Goal: Information Seeking & Learning: Understand process/instructions

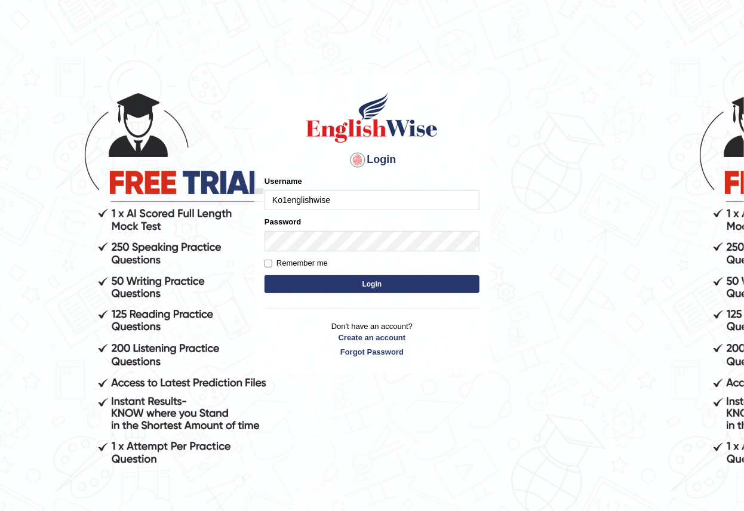
type input "Ko1englishwise"
click at [264, 275] on button "Login" at bounding box center [371, 284] width 215 height 18
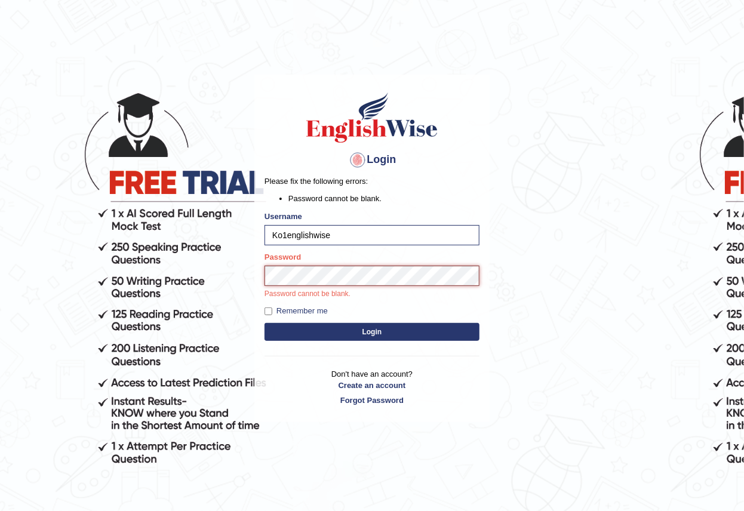
click at [264, 323] on button "Login" at bounding box center [371, 332] width 215 height 18
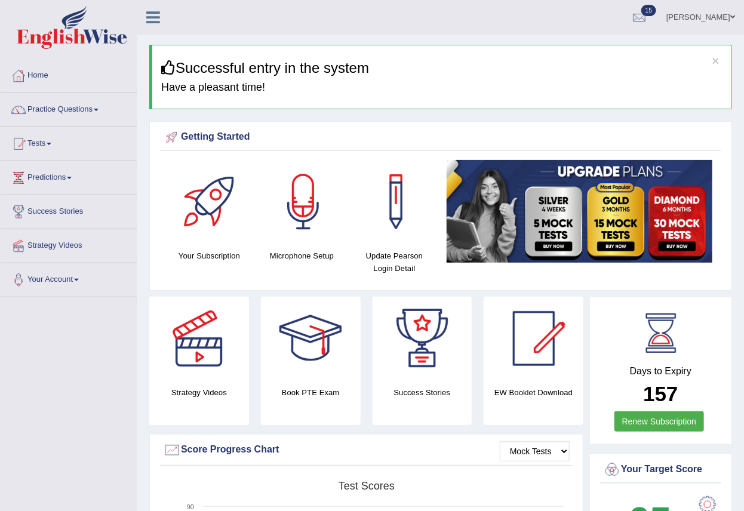
drag, startPoint x: 0, startPoint y: 0, endPoint x: 711, endPoint y: 20, distance: 711.0
click at [730, 17] on span at bounding box center [732, 17] width 5 height 8
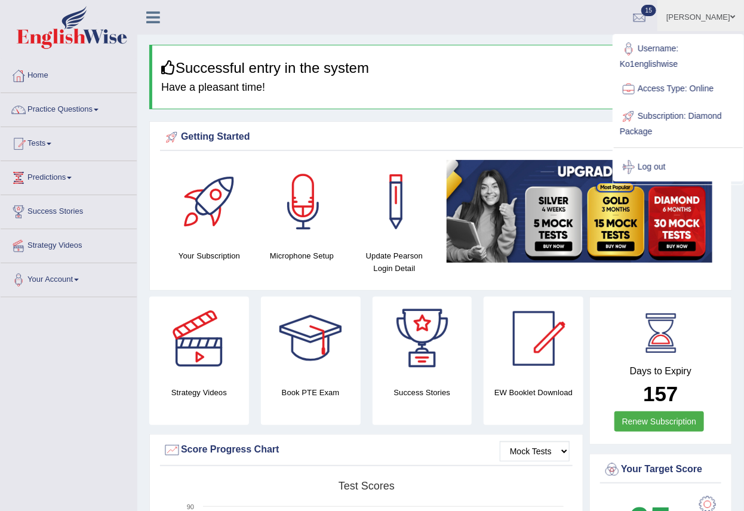
click at [431, 123] on div "Getting Started Your Subscription Microphone Setup Update Pearson Login Detail ×" at bounding box center [440, 205] width 582 height 169
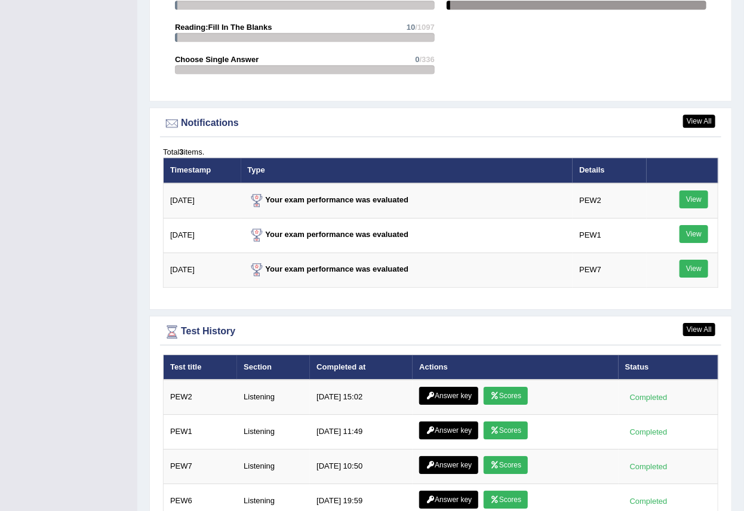
scroll to position [1493, 0]
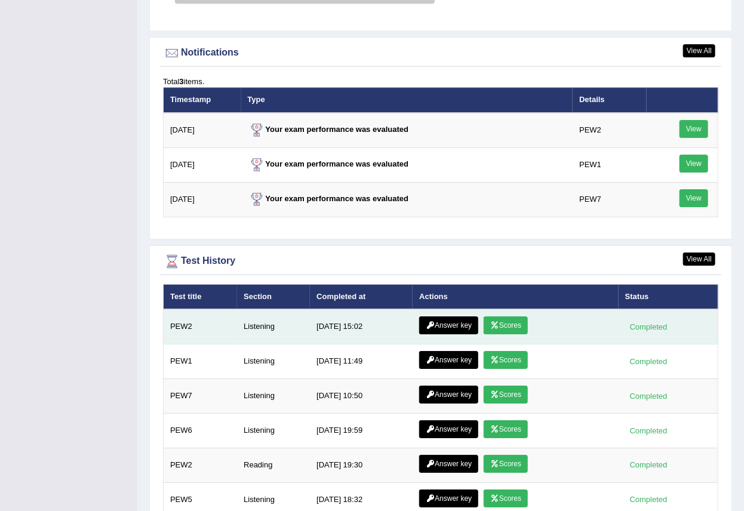
click at [505, 316] on link "Scores" at bounding box center [505, 325] width 44 height 18
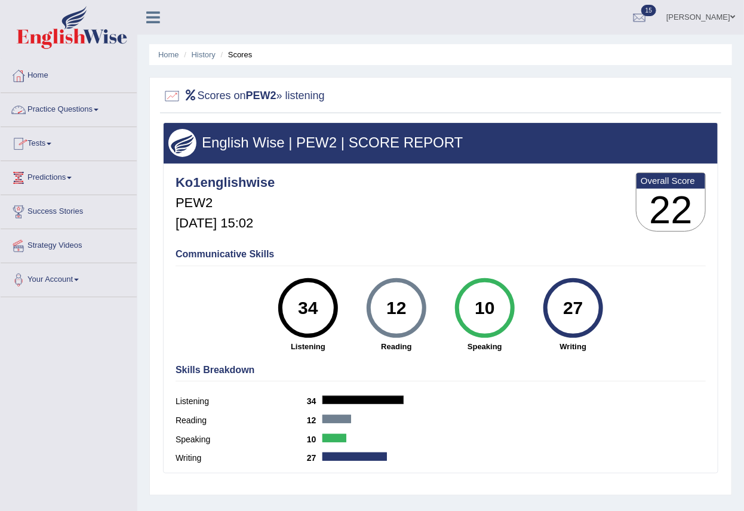
click at [94, 113] on link "Practice Questions" at bounding box center [69, 108] width 136 height 30
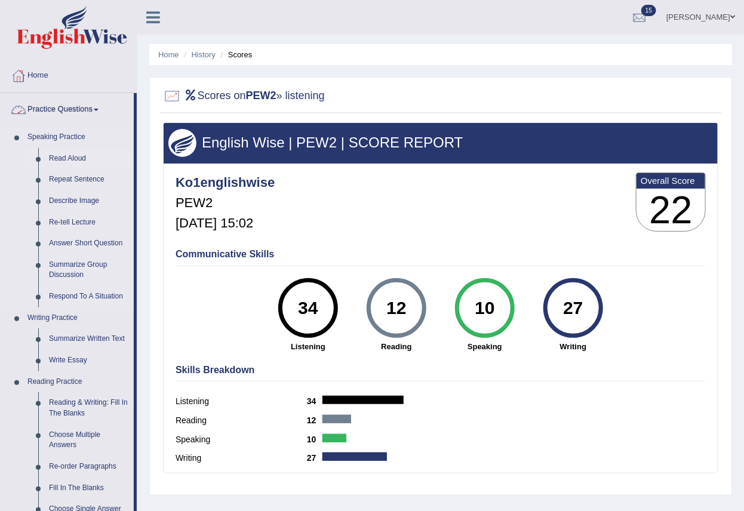
click at [63, 158] on link "Read Aloud" at bounding box center [89, 158] width 90 height 21
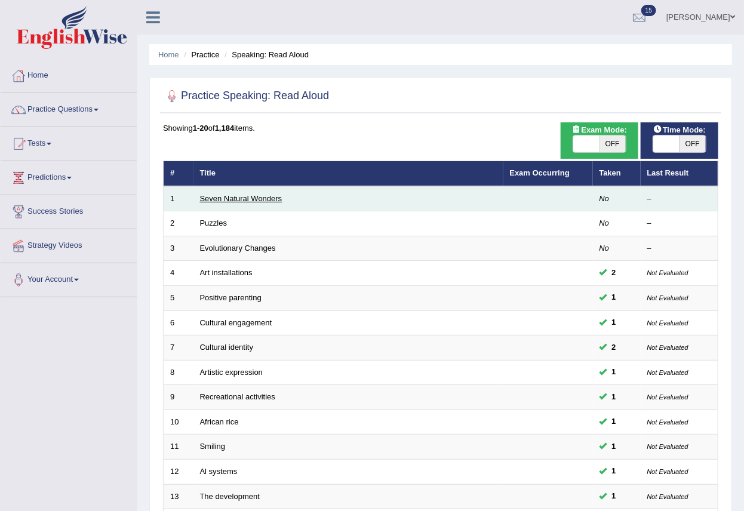
click at [201, 198] on link "Seven Natural Wonders" at bounding box center [241, 198] width 82 height 9
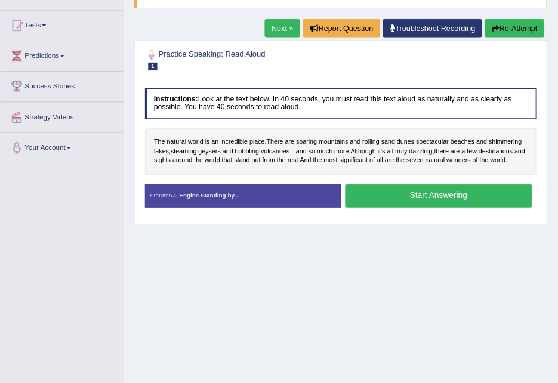
scroll to position [115, 0]
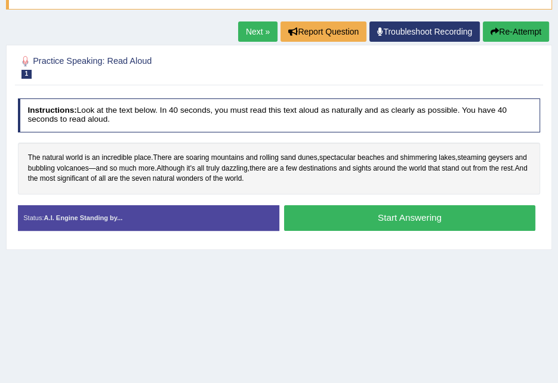
click at [403, 214] on button "Start Answering" at bounding box center [409, 218] width 251 height 26
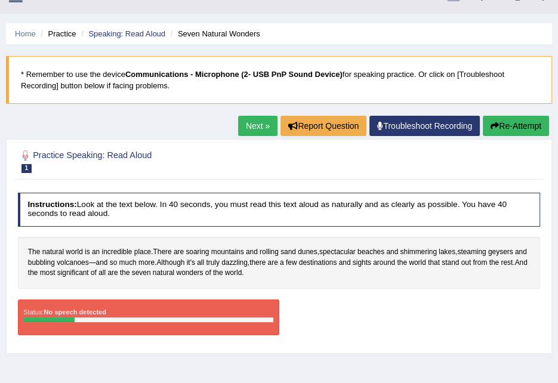
scroll to position [0, 0]
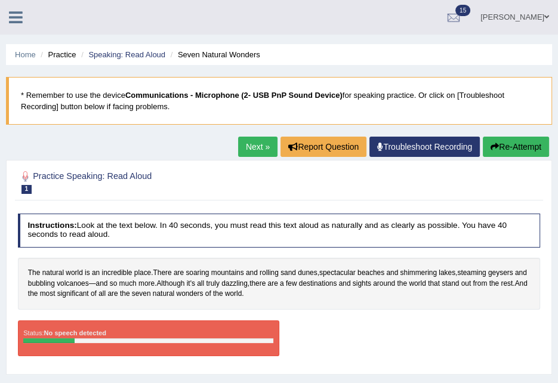
click at [245, 96] on b "Communications - Microphone (2- USB PnP Sound Device)" at bounding box center [233, 95] width 217 height 9
click at [134, 106] on blockquote "* Remember to use the device Communications - Microphone (2- USB PnP Sound Devi…" at bounding box center [279, 101] width 546 height 48
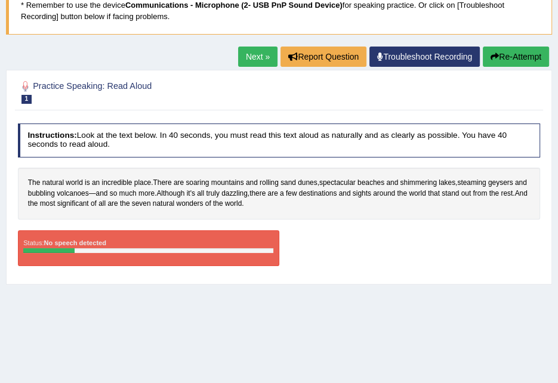
scroll to position [243, 0]
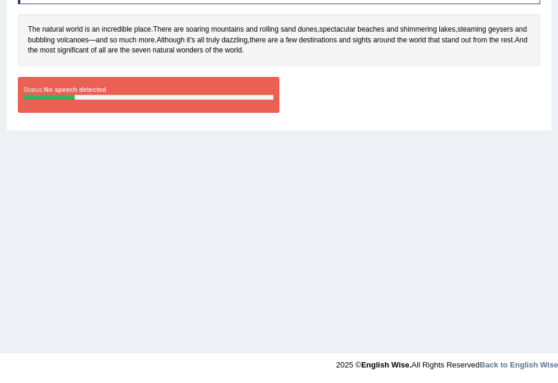
click at [58, 91] on div "Status: No speech detected" at bounding box center [148, 95] width 261 height 36
click at [60, 90] on strong "No speech detected" at bounding box center [75, 89] width 62 height 7
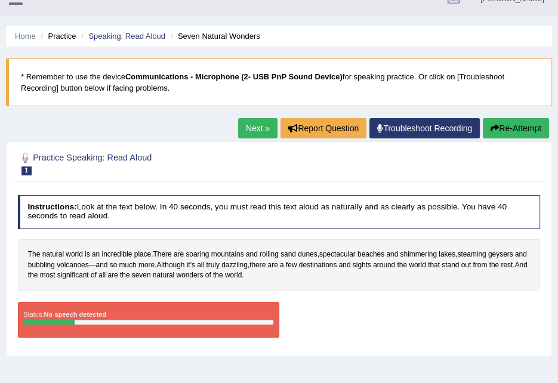
scroll to position [99, 0]
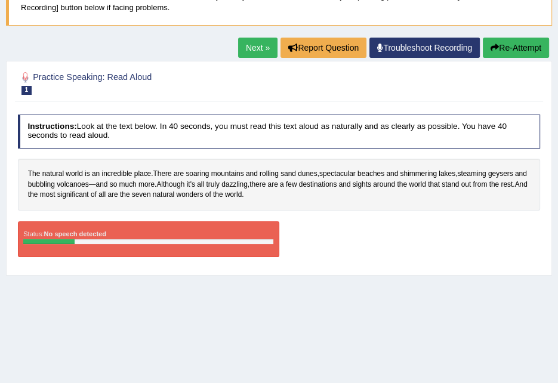
click at [410, 42] on link "Troubleshoot Recording" at bounding box center [424, 48] width 110 height 20
click at [417, 47] on link "Troubleshoot Recording" at bounding box center [424, 48] width 110 height 20
click at [496, 54] on button "Re-Attempt" at bounding box center [516, 48] width 66 height 20
click at [509, 42] on button "Re-Attempt" at bounding box center [516, 48] width 66 height 20
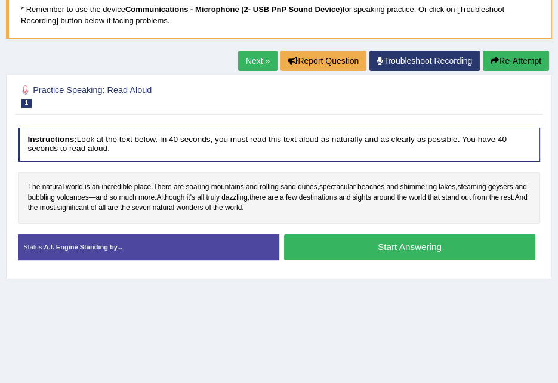
click at [399, 60] on link "Troubleshoot Recording" at bounding box center [424, 61] width 110 height 20
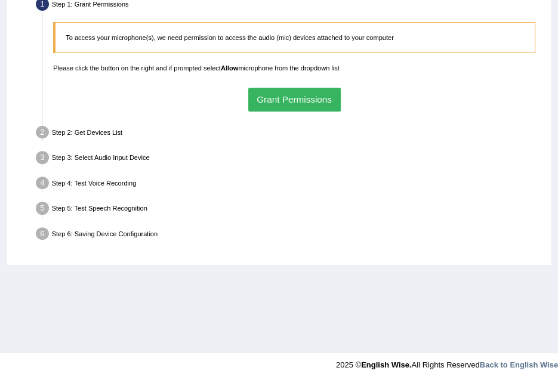
click at [285, 101] on button "Grant Permissions" at bounding box center [294, 99] width 92 height 23
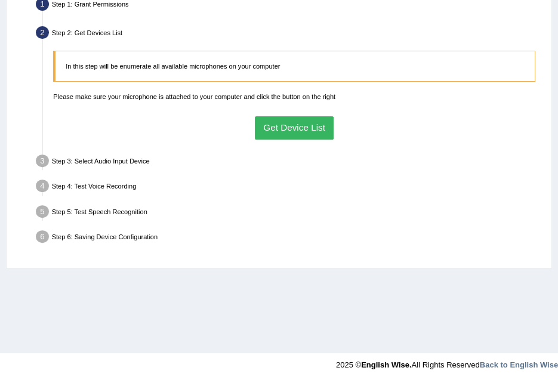
click at [268, 127] on button "Get Device List" at bounding box center [294, 127] width 79 height 23
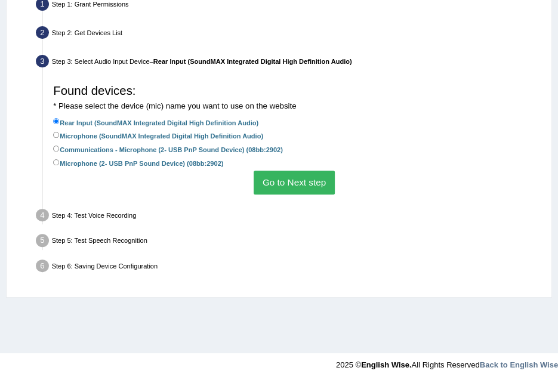
click at [90, 133] on label "Microphone (SoundMAX Integrated Digital High Definition Audio)" at bounding box center [158, 134] width 210 height 11
click at [60, 133] on input "Microphone (SoundMAX Integrated Digital High Definition Audio)" at bounding box center [56, 135] width 7 height 7
radio input "true"
click at [138, 123] on label "Rear Input (SoundMAX Integrated Digital High Definition Audio)" at bounding box center [155, 121] width 205 height 11
click at [60, 123] on input "Rear Input (SoundMAX Integrated Digital High Definition Audio)" at bounding box center [56, 121] width 7 height 7
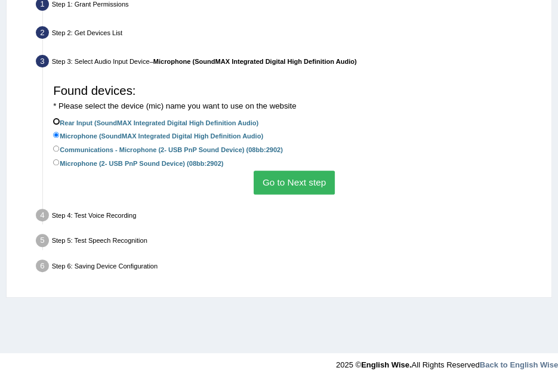
radio input "true"
click at [275, 187] on button "Go to Next step" at bounding box center [294, 182] width 81 height 23
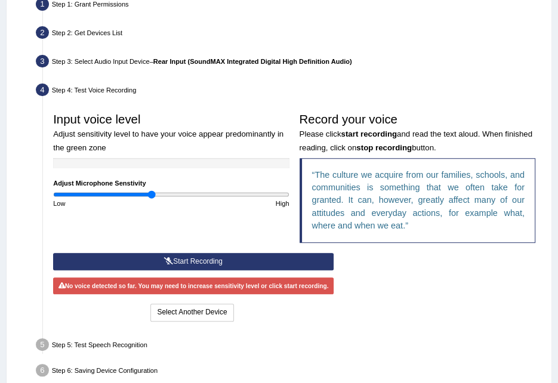
drag, startPoint x: 219, startPoint y: 192, endPoint x: 151, endPoint y: 201, distance: 68.6
click at [151, 199] on input "range" at bounding box center [171, 194] width 236 height 8
click at [206, 253] on button "Start Recording" at bounding box center [193, 261] width 280 height 17
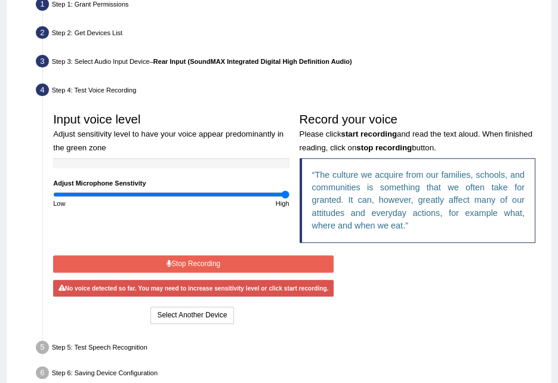
drag, startPoint x: 150, startPoint y: 192, endPoint x: 286, endPoint y: 189, distance: 136.7
click at [286, 190] on input "range" at bounding box center [171, 194] width 236 height 8
drag, startPoint x: 286, startPoint y: 193, endPoint x: 184, endPoint y: 196, distance: 101.5
type input "1.12"
click at [184, 196] on input "range" at bounding box center [171, 194] width 236 height 8
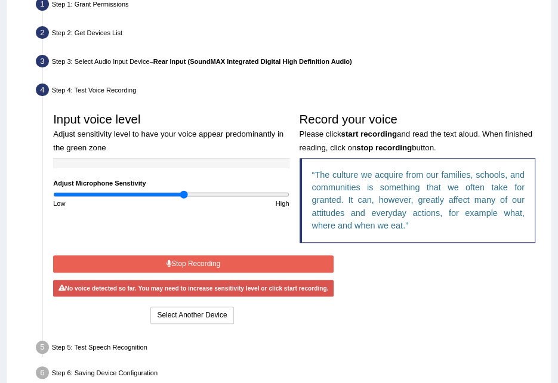
click at [70, 52] on div "Step 3: Select Audio Input Device – Rear Input (SoundMAX Integrated Digital Hig…" at bounding box center [290, 63] width 516 height 22
click at [70, 61] on div "Step 3: Select Audio Input Device – Rear Input (SoundMAX Integrated Digital Hig…" at bounding box center [290, 63] width 516 height 22
click at [221, 313] on button "Select Another Device" at bounding box center [191, 315] width 83 height 17
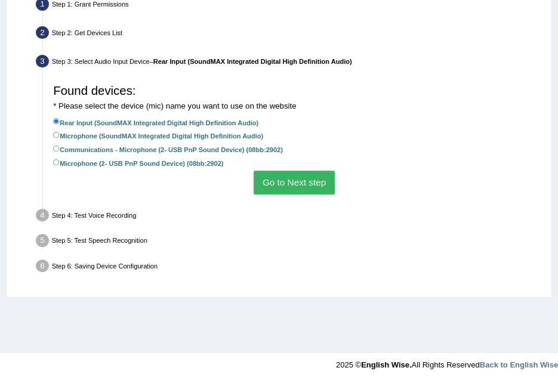
click at [116, 131] on label "Microphone (SoundMAX Integrated Digital High Definition Audio)" at bounding box center [158, 134] width 210 height 11
click at [60, 132] on input "Microphone (SoundMAX Integrated Digital High Definition Audio)" at bounding box center [56, 135] width 7 height 7
radio input "true"
click at [330, 180] on button "Go to Next step" at bounding box center [294, 182] width 81 height 23
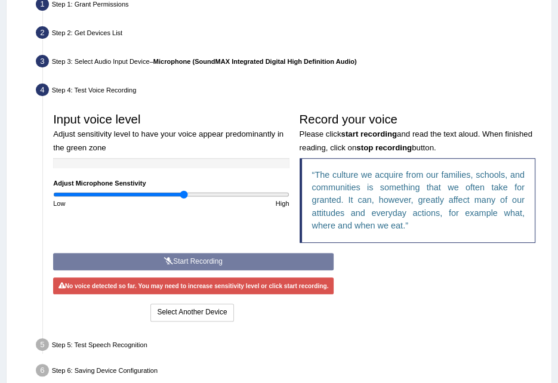
click at [196, 258] on div "Start Recording Stop Recording Note: Please listen to the recording till the en…" at bounding box center [193, 288] width 291 height 71
type input "1.16"
click at [187, 193] on input "range" at bounding box center [171, 194] width 236 height 8
click at [194, 261] on div "Start Recording Stop Recording Note: Please listen to the recording till the en…" at bounding box center [193, 288] width 291 height 71
click at [219, 307] on button "Select Another Device" at bounding box center [191, 312] width 83 height 17
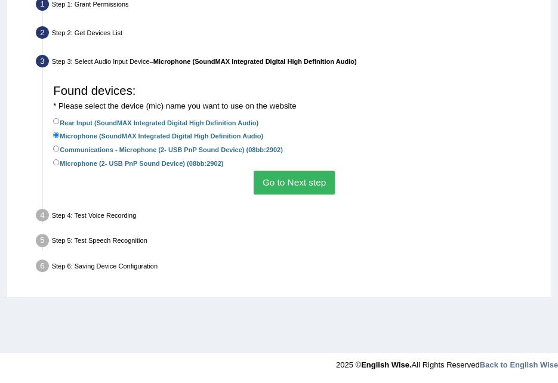
click at [60, 152] on label "Communications - Microphone (2- USB PnP Sound Device) (08bb:2902)" at bounding box center [168, 148] width 230 height 11
click at [60, 152] on input "Communications - Microphone (2- USB PnP Sound Device) (08bb:2902)" at bounding box center [56, 149] width 7 height 7
radio input "true"
click at [277, 188] on button "Go to Next step" at bounding box center [294, 182] width 81 height 23
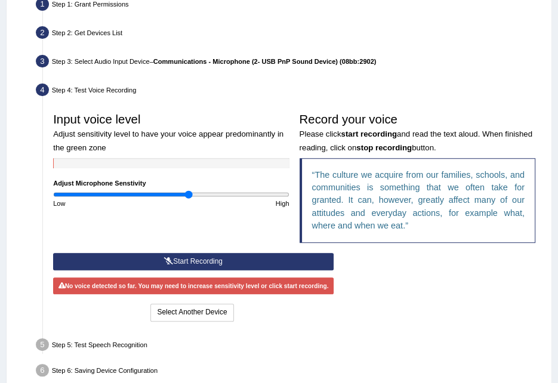
click at [156, 261] on button "Start Recording" at bounding box center [193, 261] width 280 height 17
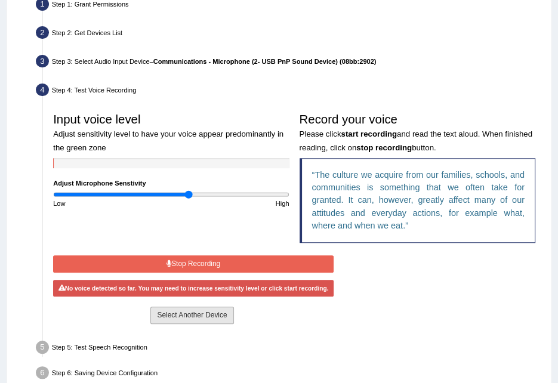
click at [192, 316] on button "Select Another Device" at bounding box center [191, 315] width 83 height 17
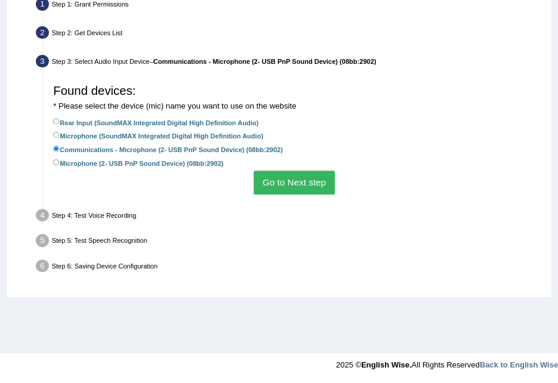
click at [118, 171] on li "Microphone (2- USB PnP Sound Device) (08bb:2902)" at bounding box center [294, 164] width 482 height 14
click at [132, 165] on label "Microphone (2- USB PnP Sound Device) (08bb:2902)" at bounding box center [138, 162] width 170 height 11
click at [60, 165] on input "Microphone (2- USB PnP Sound Device) (08bb:2902)" at bounding box center [56, 162] width 7 height 7
radio input "true"
click at [259, 182] on button "Go to Next step" at bounding box center [294, 182] width 81 height 23
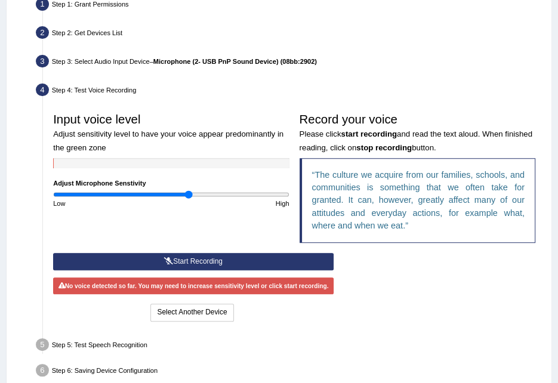
click at [320, 329] on ul "Step 1: Grant Permissions To access your microphone(s), we need permission to a…" at bounding box center [279, 189] width 523 height 388
